Goal: Task Accomplishment & Management: Complete application form

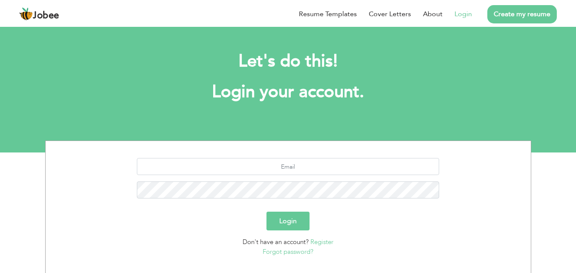
click at [319, 239] on link "Register" at bounding box center [321, 242] width 23 height 9
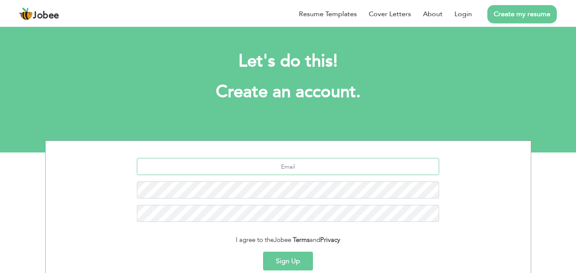
click at [294, 166] on input "text" at bounding box center [288, 166] width 302 height 17
type input "[EMAIL_ADDRESS][DOMAIN_NAME]"
click at [290, 255] on button "Sign Up" at bounding box center [288, 261] width 50 height 19
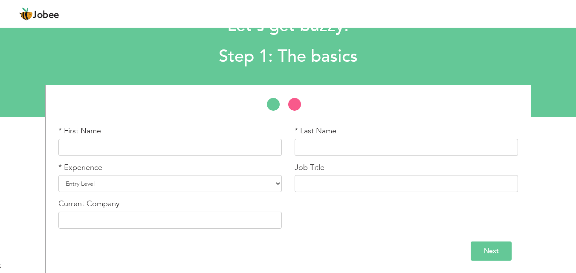
scroll to position [36, 0]
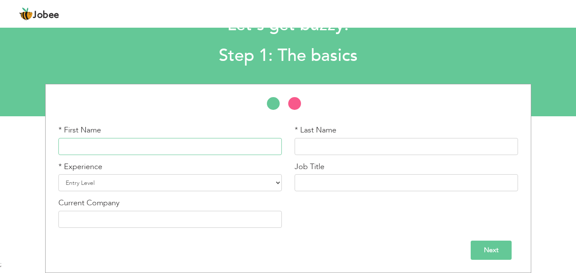
click at [206, 148] on input "text" at bounding box center [169, 146] width 223 height 17
type input "kangaroo"
click at [322, 146] on input "text" at bounding box center [406, 146] width 223 height 17
type input "P\publications"
click at [222, 186] on select "Entry Level Less than 1 Year 1 Year 2 Years 3 Years 4 Years 5 Years 6 Years 7 Y…" at bounding box center [169, 182] width 223 height 17
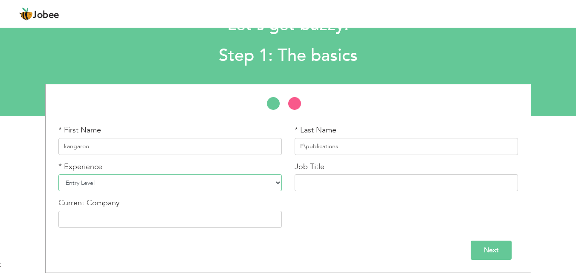
select select "4"
click at [58, 174] on select "Entry Level Less than 1 Year 1 Year 2 Years 3 Years 4 Years 5 Years 6 Years 7 Y…" at bounding box center [169, 182] width 223 height 17
click at [321, 177] on input "text" at bounding box center [406, 182] width 223 height 17
click at [305, 145] on input "P\publications" at bounding box center [406, 146] width 223 height 17
type input "publications"
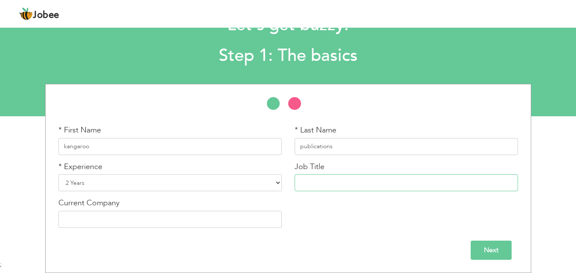
click at [335, 182] on input "text" at bounding box center [406, 182] width 223 height 17
type input "designer"
click at [215, 224] on input "text" at bounding box center [169, 219] width 223 height 17
type input "Kangaroo Publications"
click at [497, 251] on input "Next" at bounding box center [491, 250] width 41 height 19
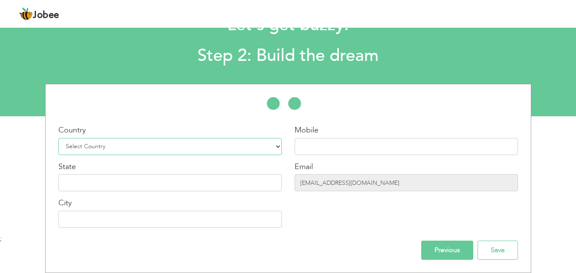
click at [187, 149] on select "Select Country Afghanistan Albania Algeria American Samoa Andorra Angola Anguil…" at bounding box center [169, 146] width 223 height 17
select select "166"
click at [58, 138] on select "Select Country Afghanistan Albania Algeria American Samoa Andorra Angola Anguil…" at bounding box center [169, 146] width 223 height 17
click at [147, 182] on input "text" at bounding box center [169, 182] width 223 height 17
type input "punjab"
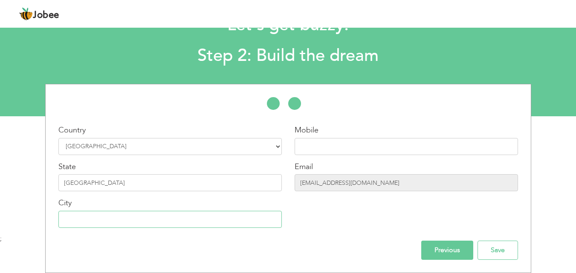
click at [127, 216] on input "text" at bounding box center [169, 219] width 223 height 17
type input "Multan"
click at [317, 148] on input "text" at bounding box center [406, 146] width 223 height 17
type input "03127907331"
click at [493, 244] on input "Save" at bounding box center [498, 250] width 41 height 19
